Goal: Task Accomplishment & Management: Use online tool/utility

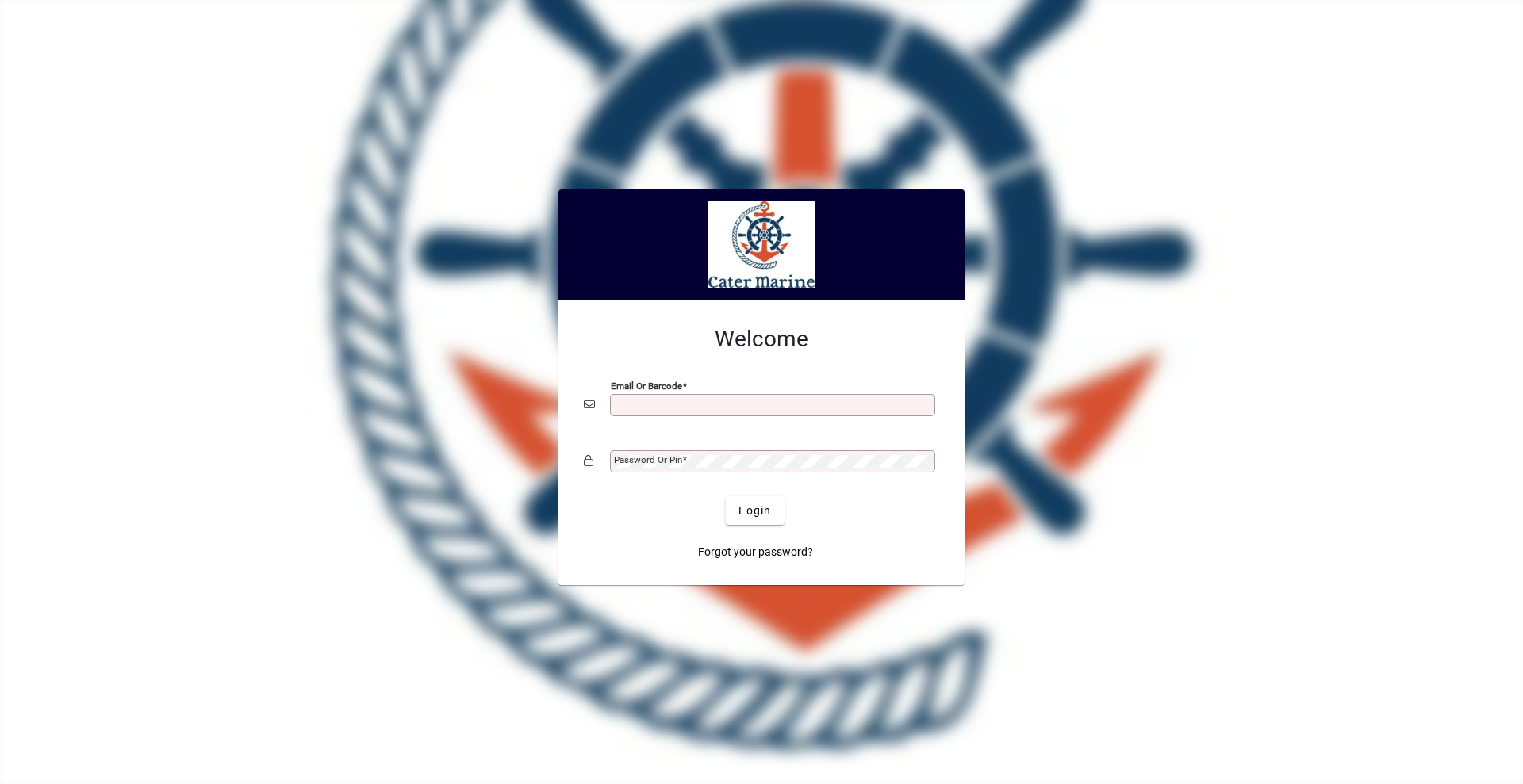
click at [687, 402] on input "Email or Barcode" at bounding box center [774, 405] width 320 height 13
type input "**********"
click at [725, 496] on button "Login" at bounding box center [754, 510] width 58 height 29
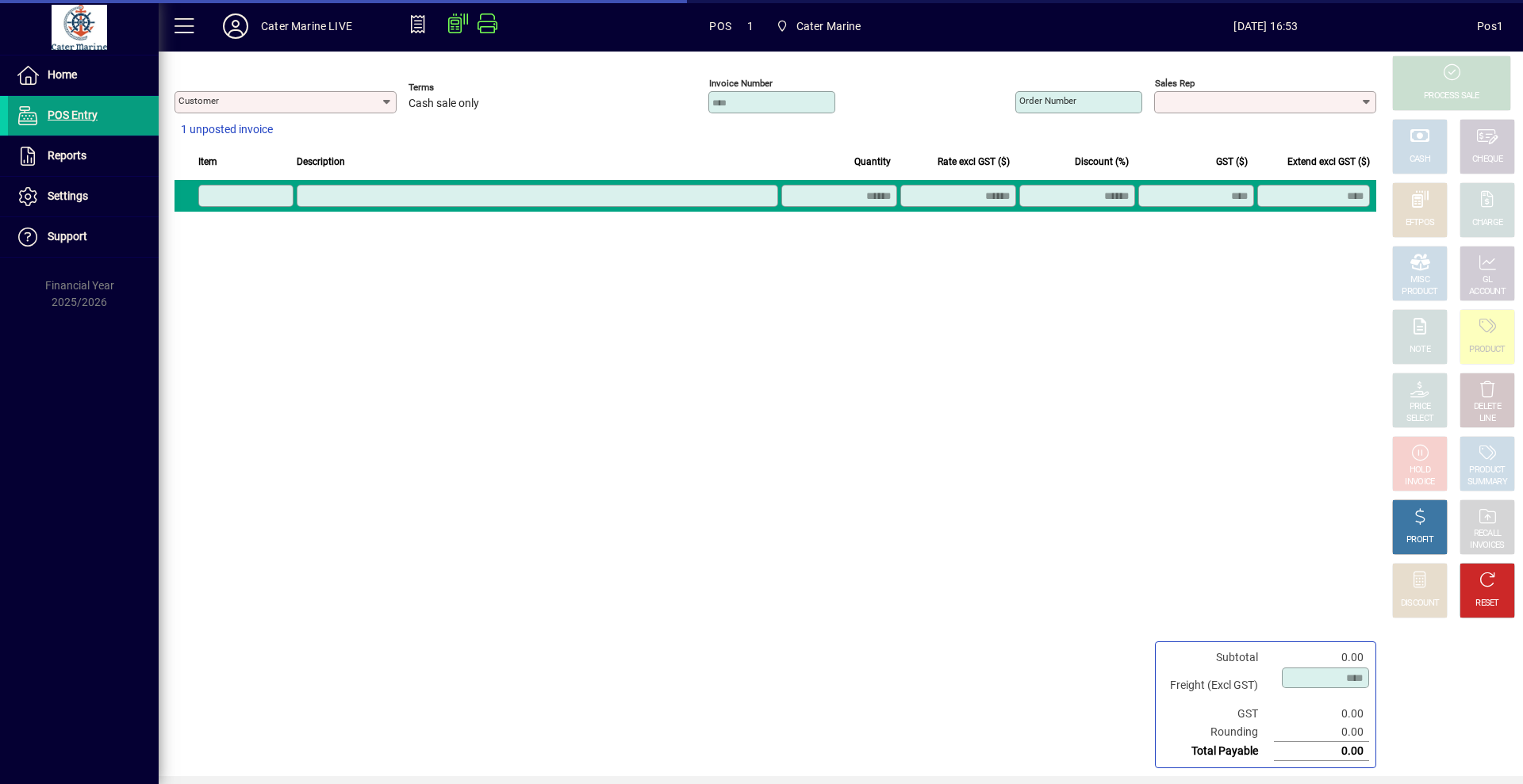
type input "**********"
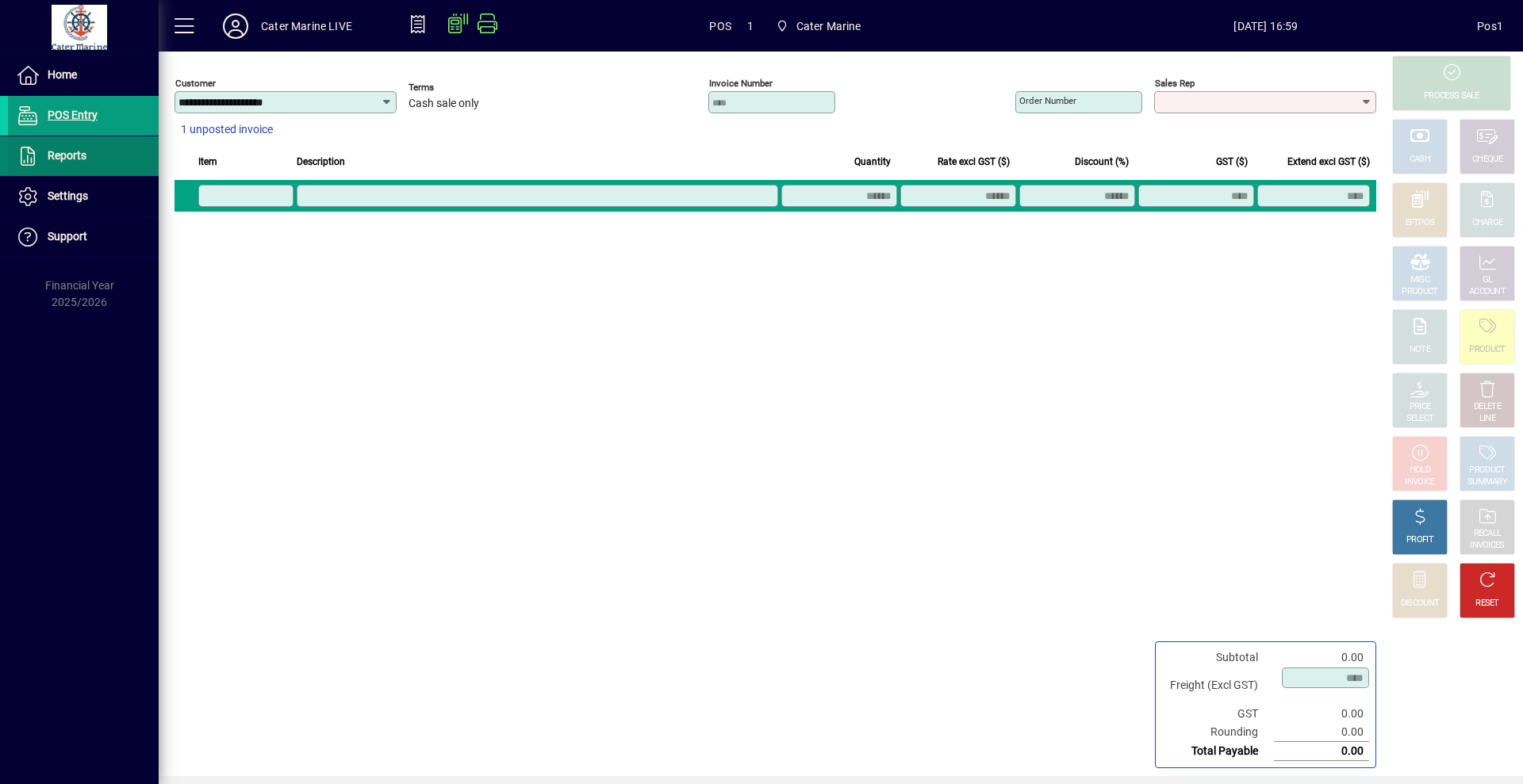
click at [75, 163] on span "Reports" at bounding box center [46, 157] width 78 height 19
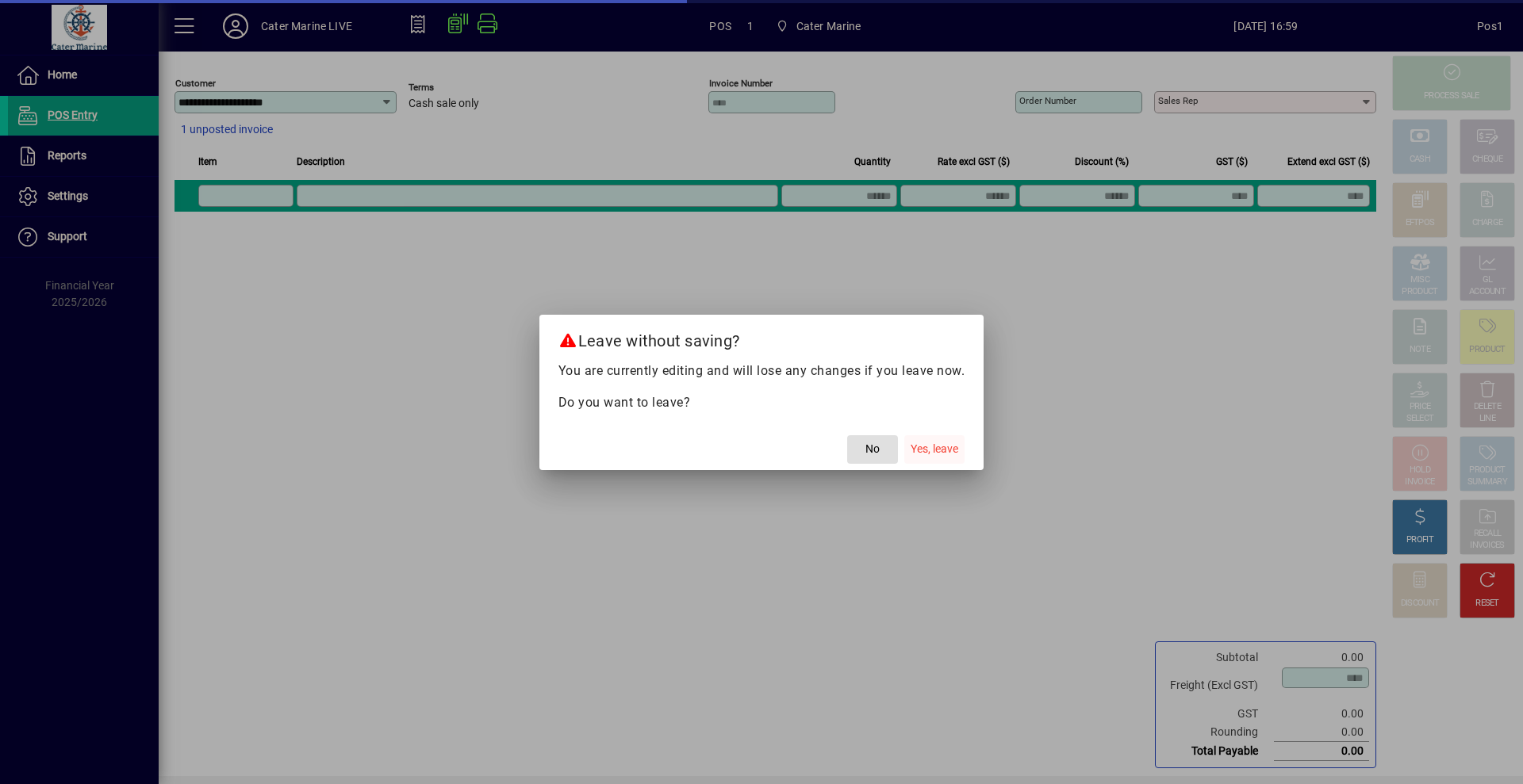
click at [935, 449] on span "Yes, leave" at bounding box center [934, 449] width 47 height 16
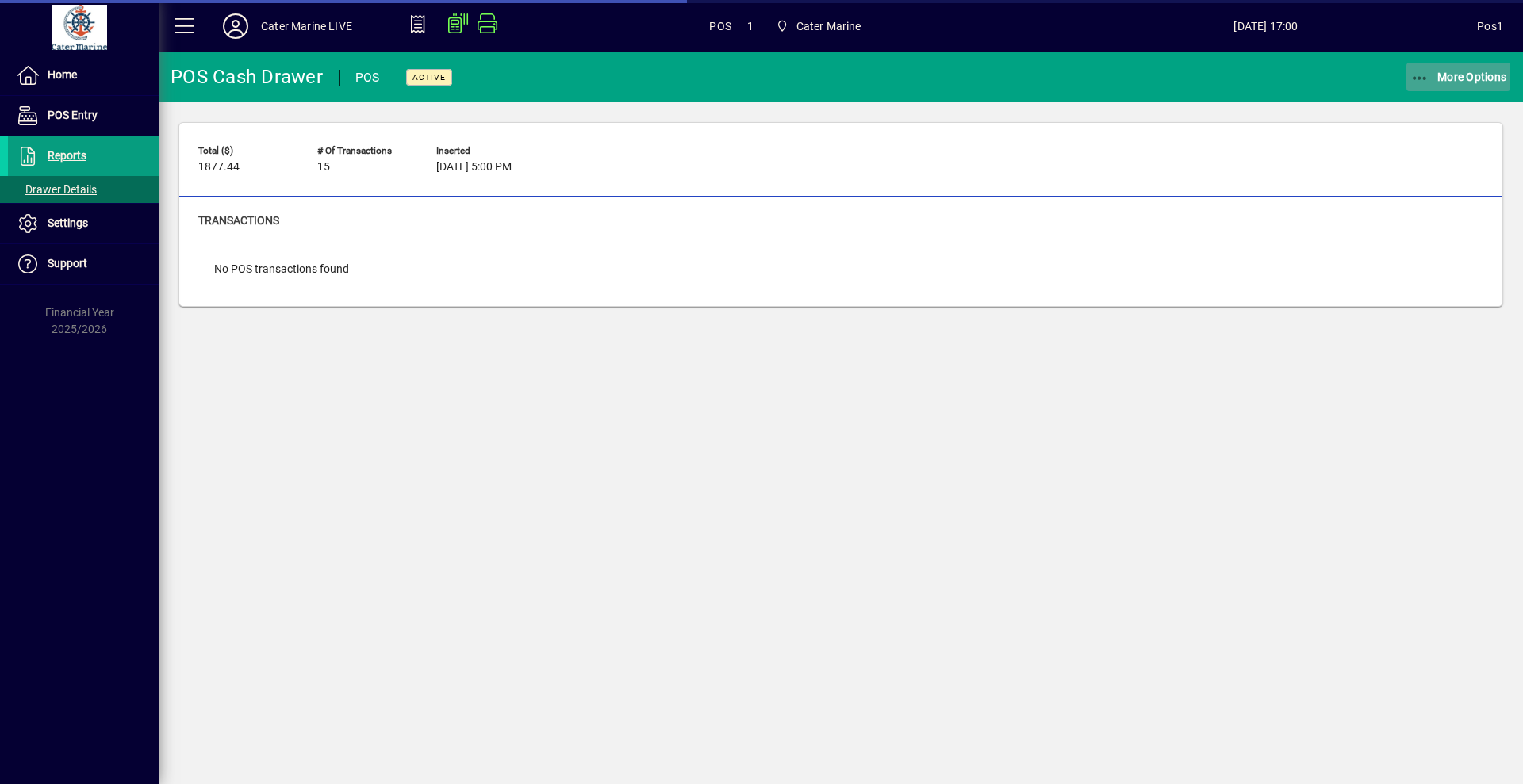
click at [1450, 71] on span "More Options" at bounding box center [1458, 76] width 97 height 13
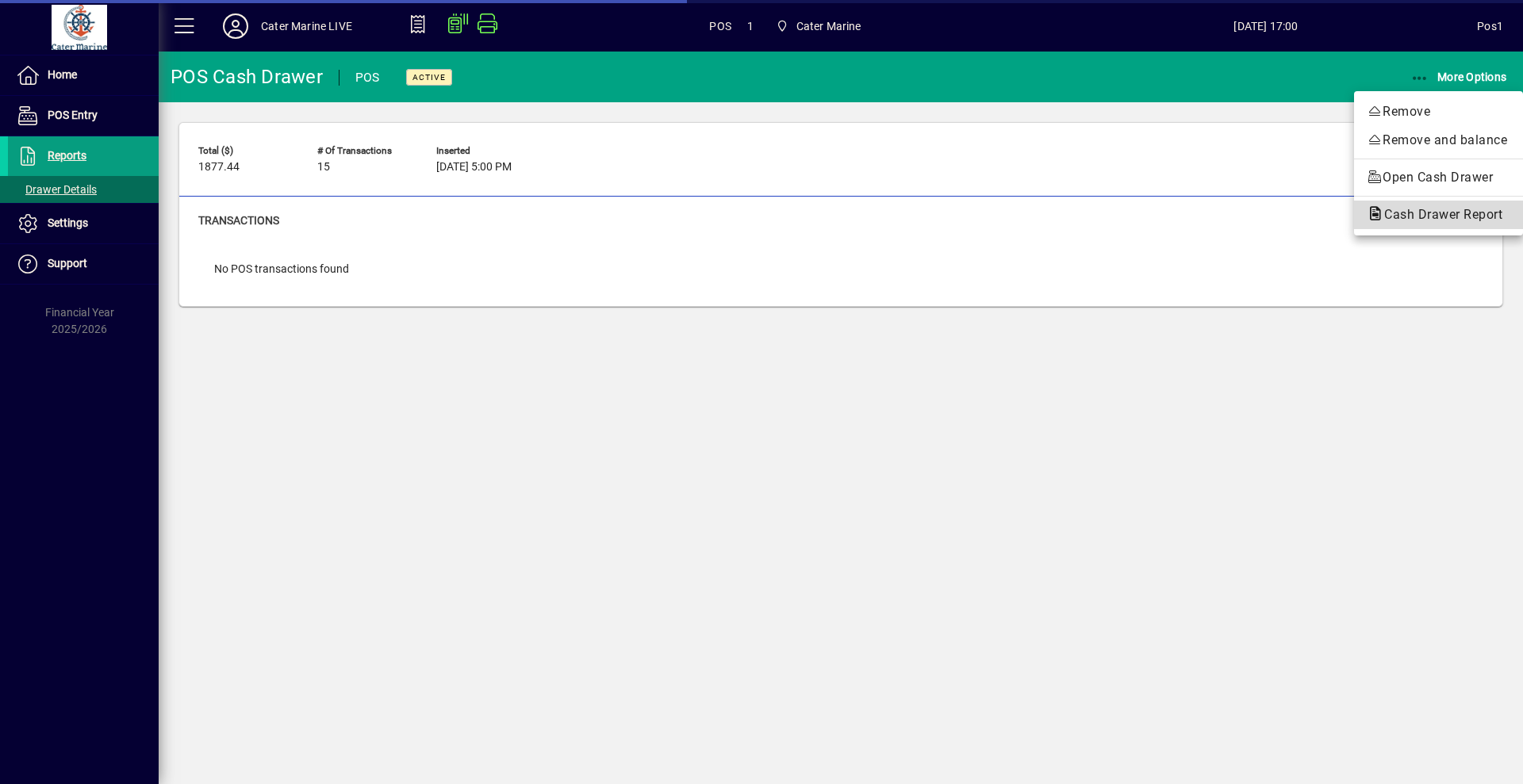
click at [1395, 214] on span "Cash Drawer Report" at bounding box center [1438, 215] width 143 height 15
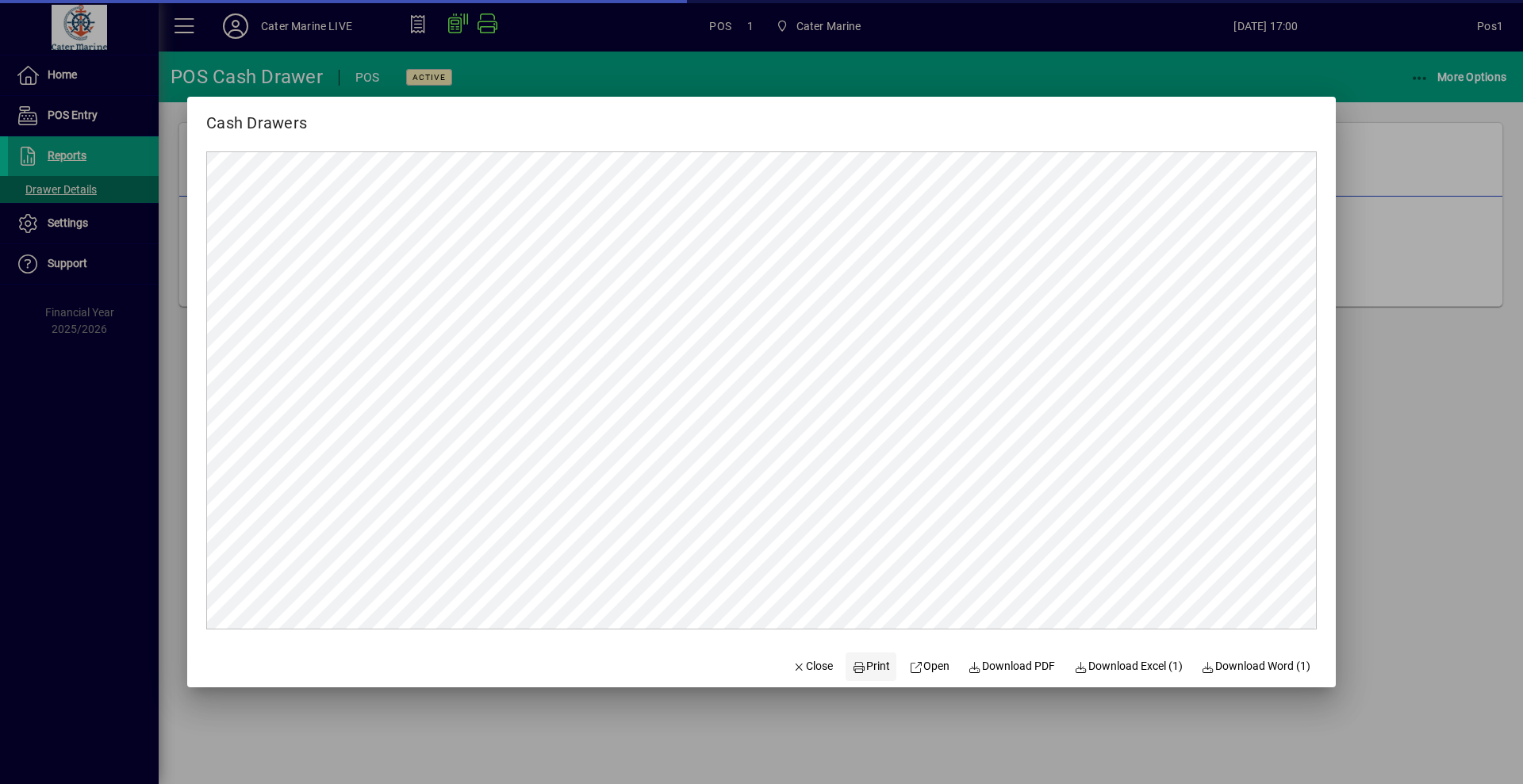
click at [871, 668] on span "Print" at bounding box center [870, 666] width 38 height 16
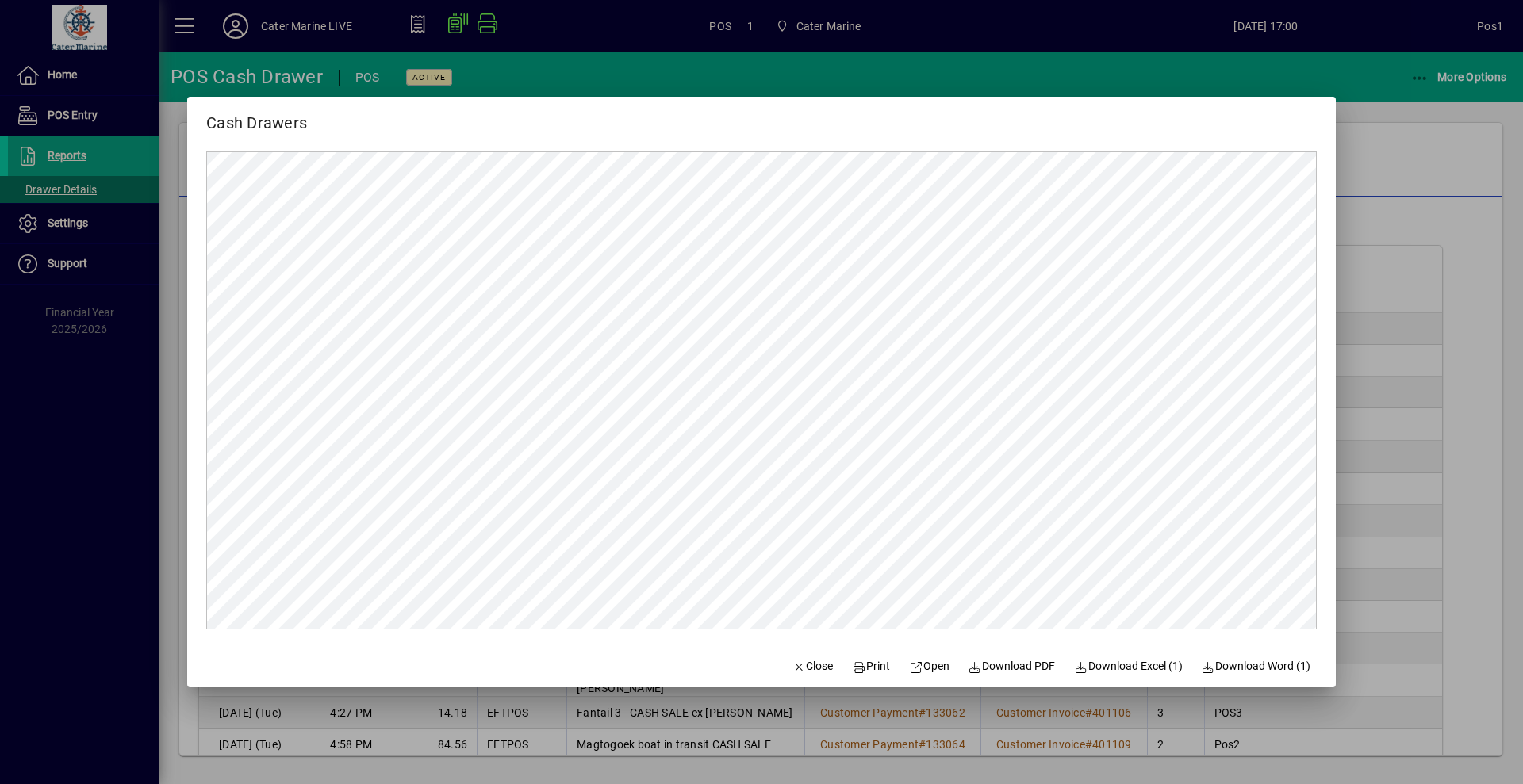
click at [1446, 223] on div at bounding box center [761, 392] width 1523 height 784
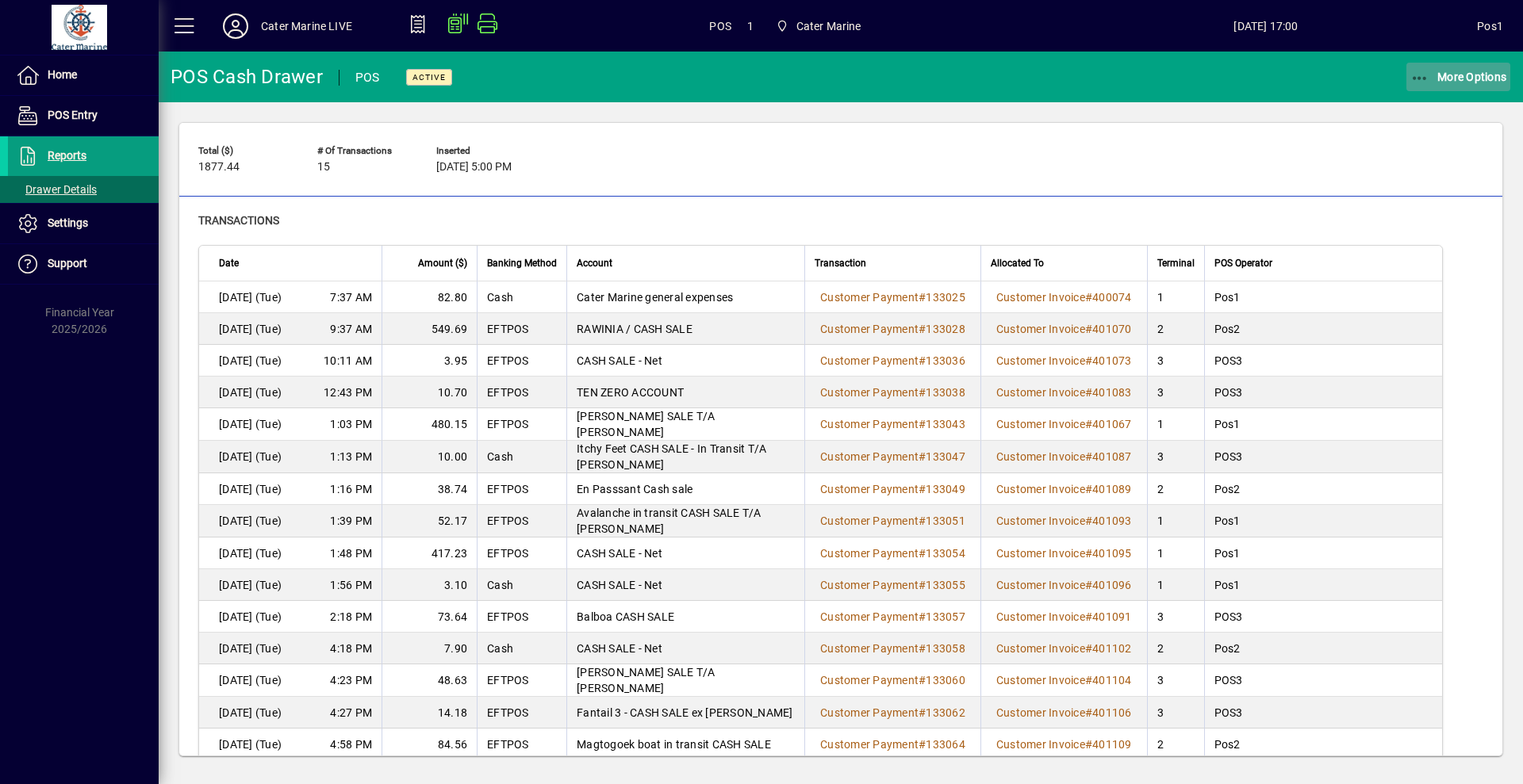
click at [1452, 81] on span "More Options" at bounding box center [1458, 76] width 97 height 13
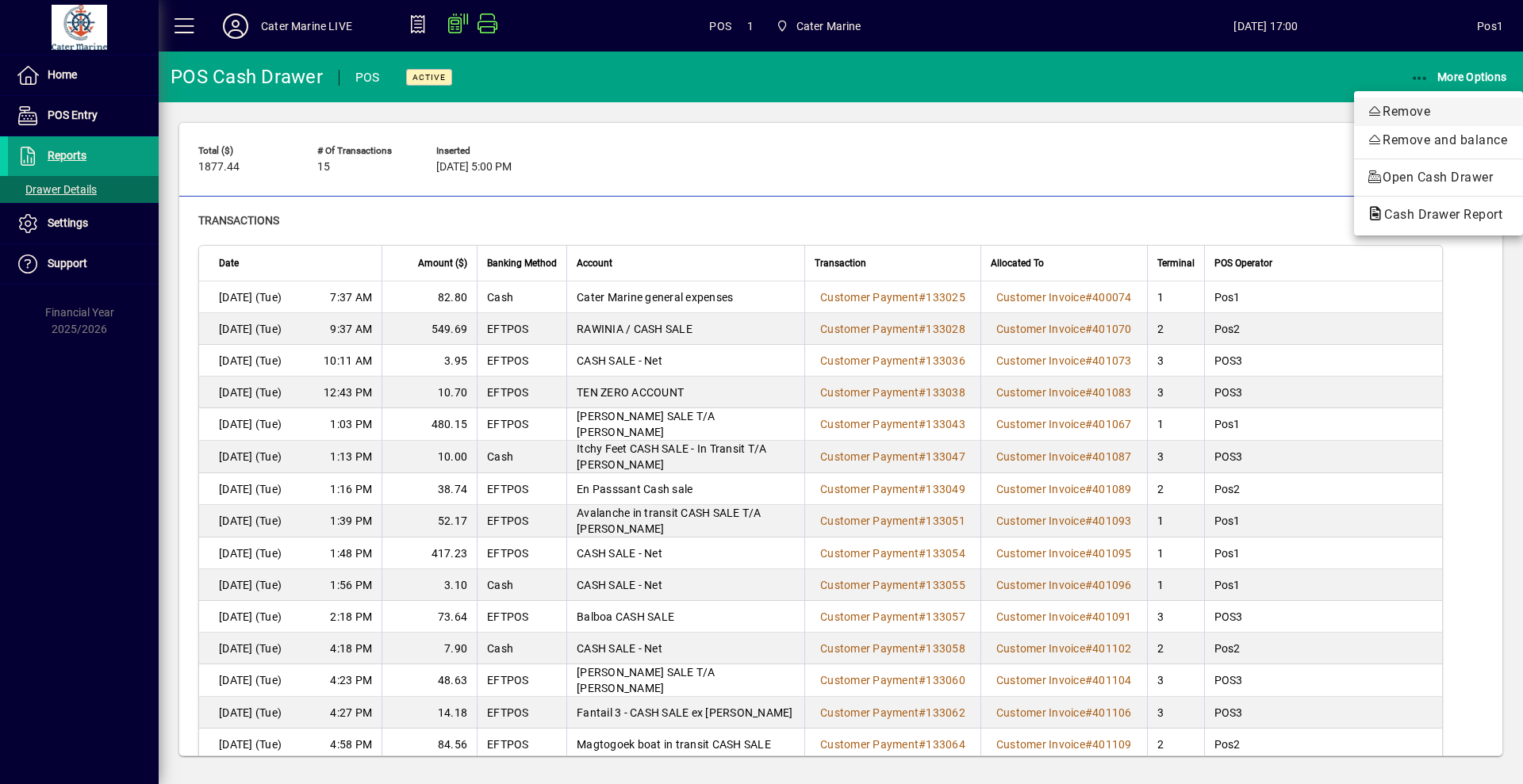
click at [1418, 112] on span "Remove" at bounding box center [1438, 112] width 143 height 19
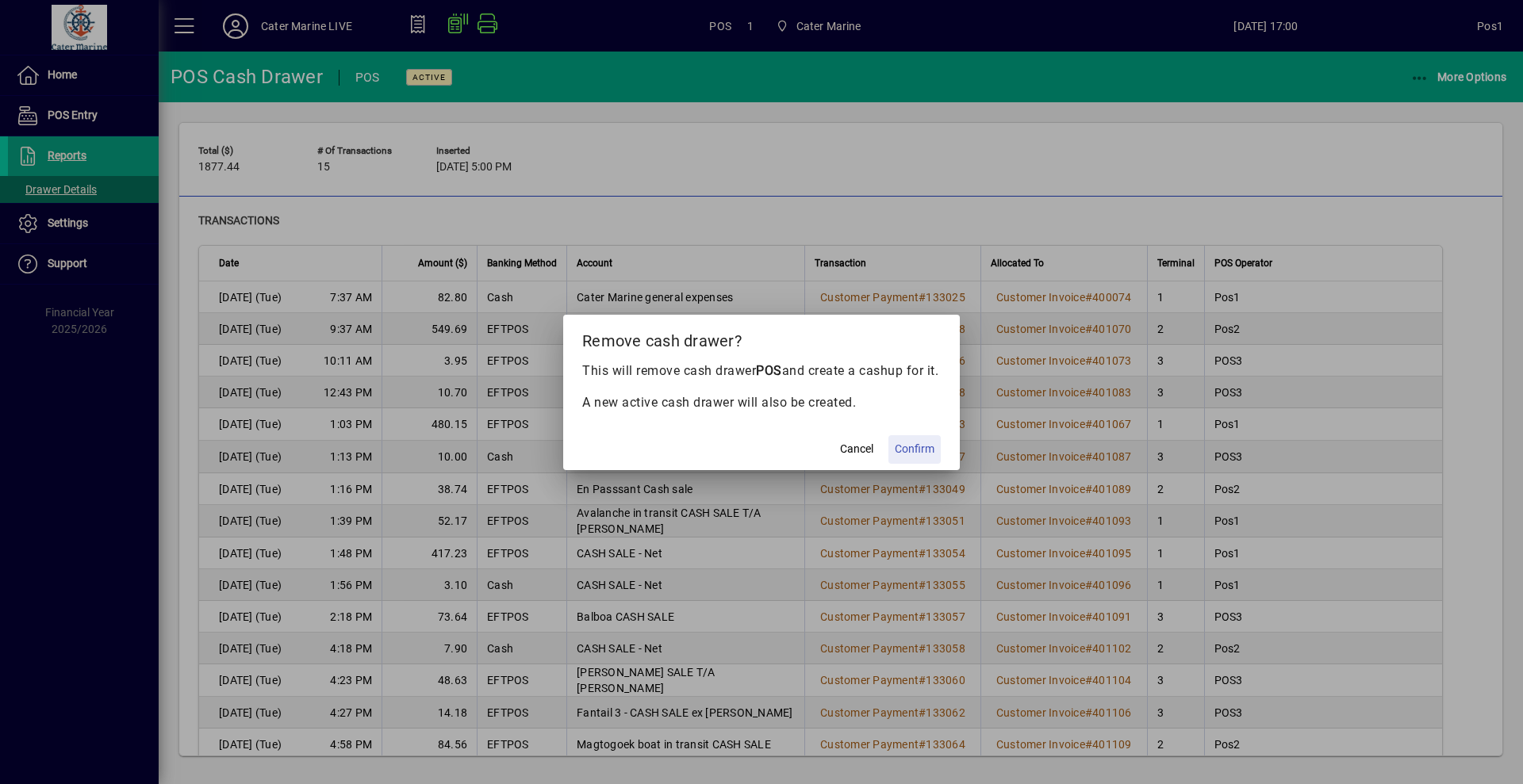
click at [906, 453] on span "Confirm" at bounding box center [914, 449] width 40 height 16
